Goal: Task Accomplishment & Management: Manage account settings

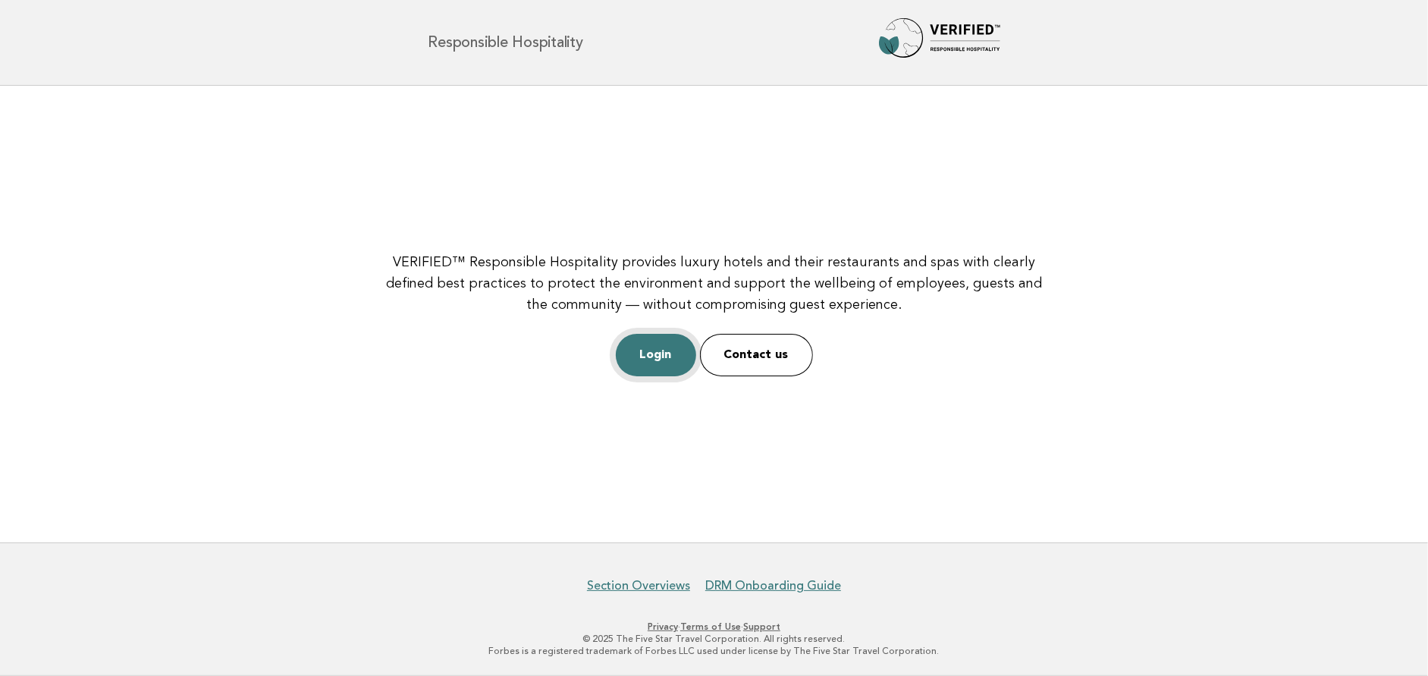
click at [657, 340] on link "Login" at bounding box center [656, 355] width 80 height 42
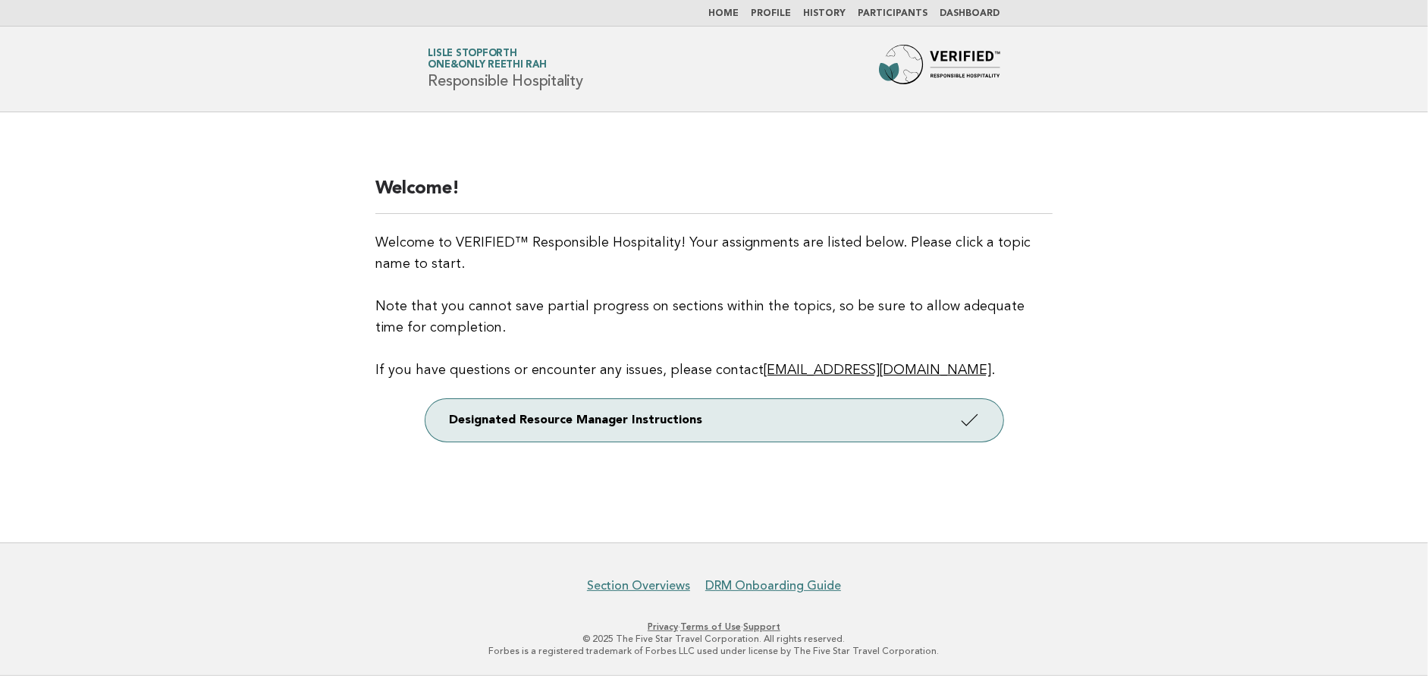
click at [899, 15] on link "Participants" at bounding box center [894, 13] width 70 height 9
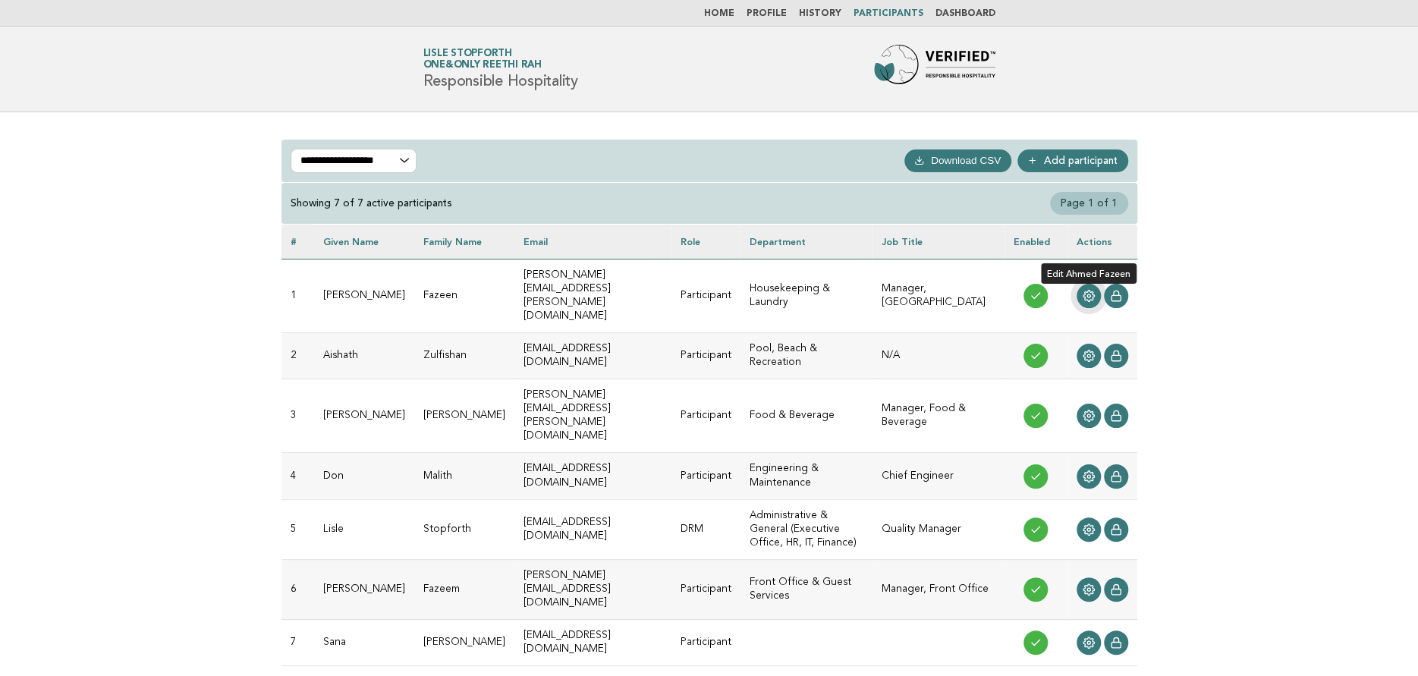
click at [1087, 290] on icon at bounding box center [1088, 296] width 12 height 12
